Goal: Navigation & Orientation: Find specific page/section

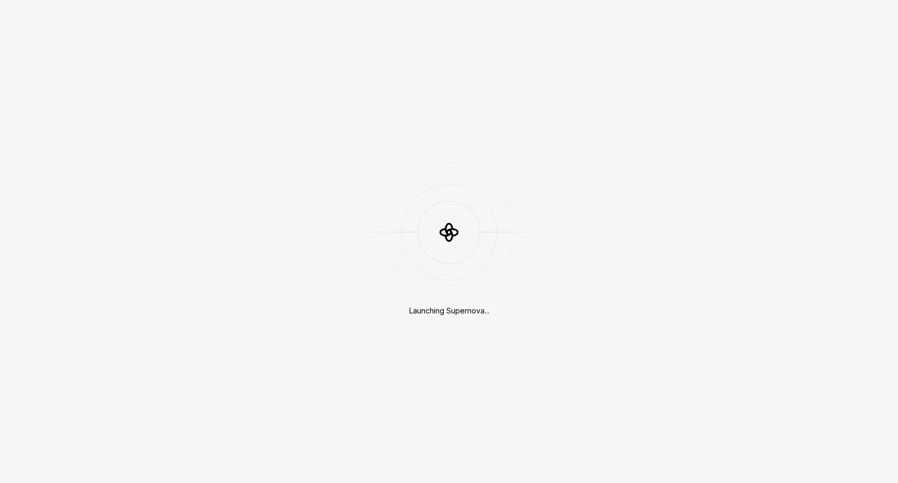
click at [344, 159] on div "Launching Supernova..." at bounding box center [449, 241] width 898 height 483
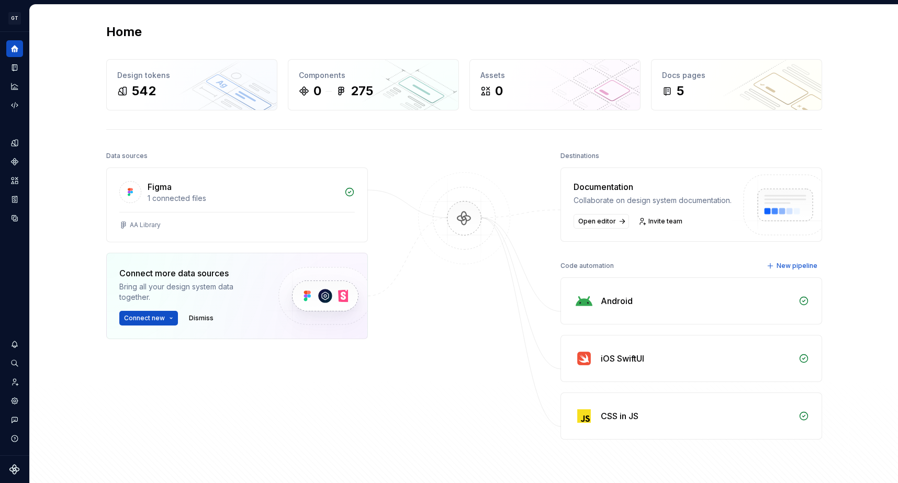
click at [84, 175] on div "Home Design tokens 542 Components 0 275 Assets 0 Docs pages 5 Data sources Figm…" at bounding box center [464, 253] width 868 height 496
click at [74, 176] on div "Home Design tokens 542 Components 0 275 Assets 0 Docs pages 5 Data sources Figm…" at bounding box center [464, 253] width 868 height 496
click at [21, 29] on button "Expand sidebar" at bounding box center [22, 32] width 15 height 15
